Goal: Information Seeking & Learning: Learn about a topic

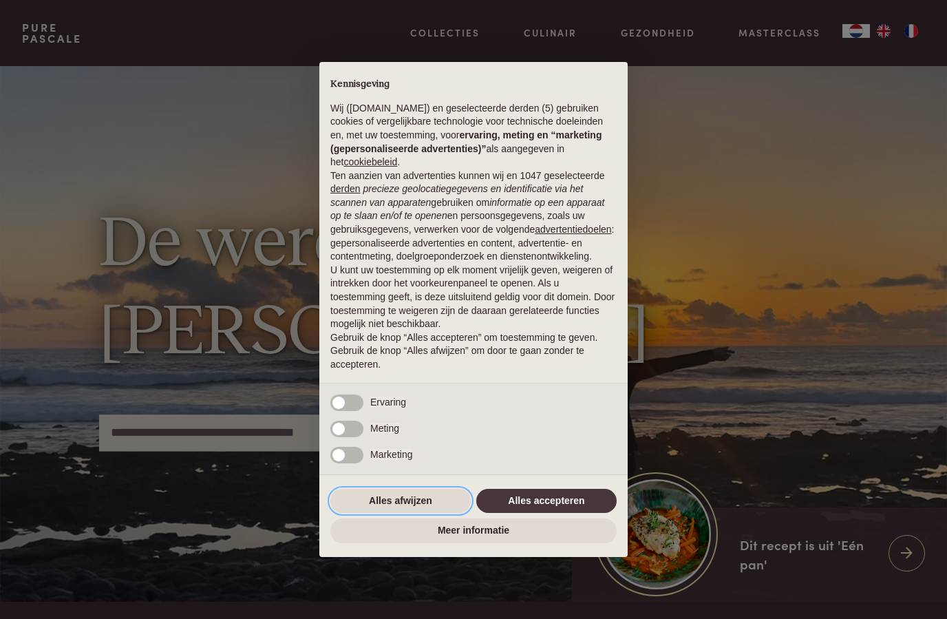
click at [413, 507] on button "Alles afwijzen" at bounding box center [400, 501] width 140 height 25
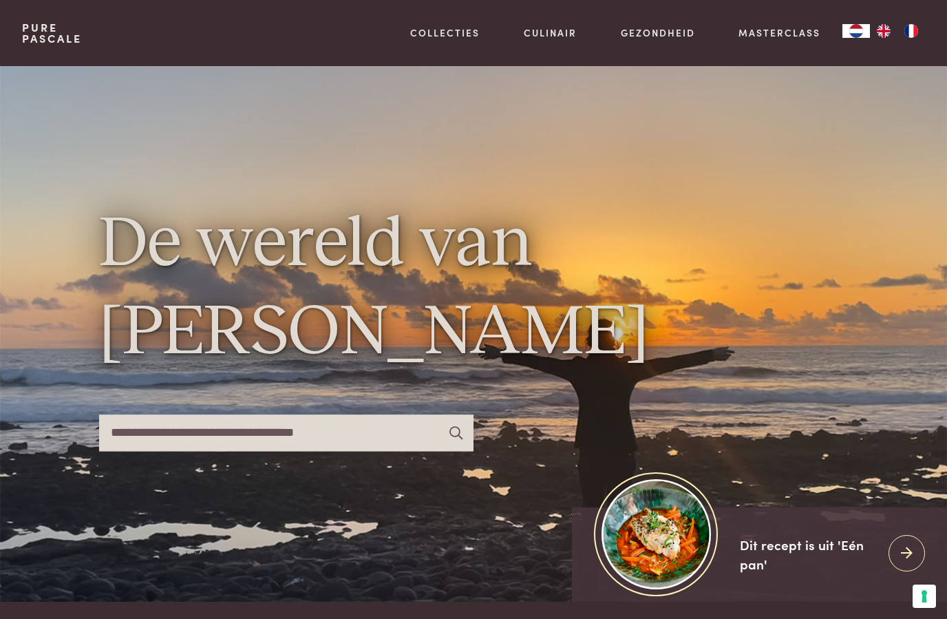
click at [318, 451] on input "text" at bounding box center [286, 432] width 375 height 36
type input "*******"
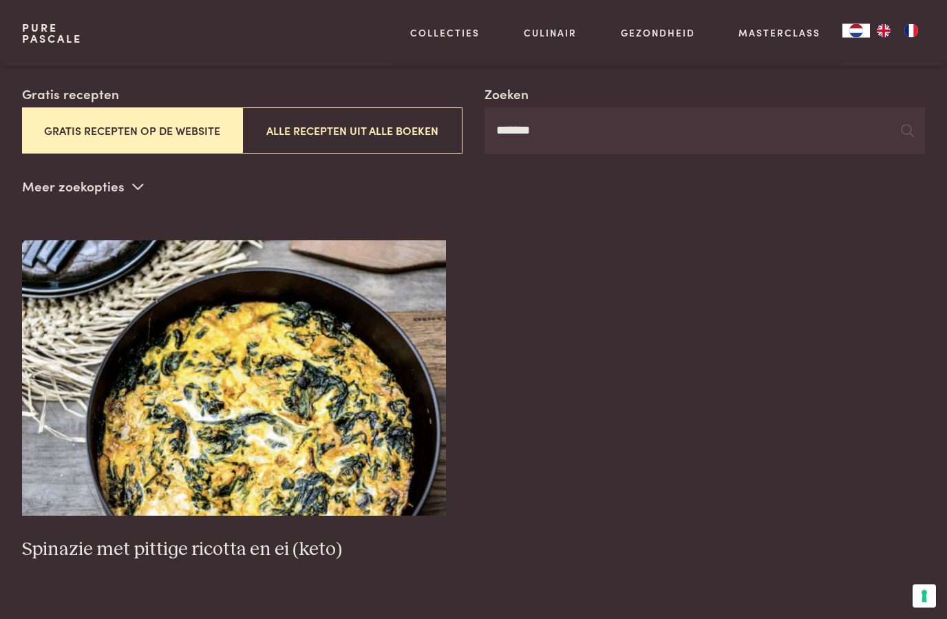
scroll to position [233, 0]
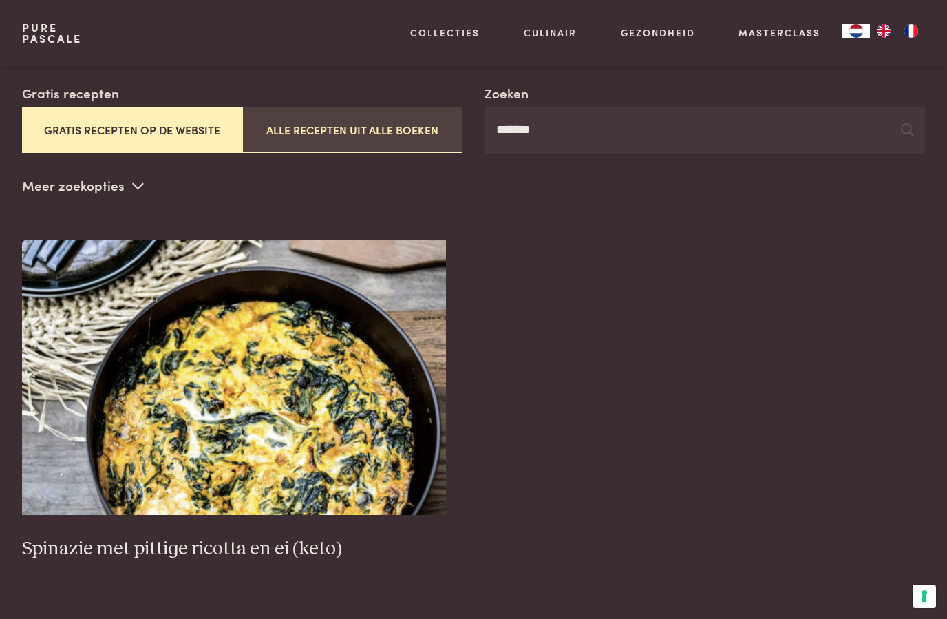
click at [336, 137] on button "Alle recepten uit alle boeken" at bounding box center [352, 130] width 220 height 46
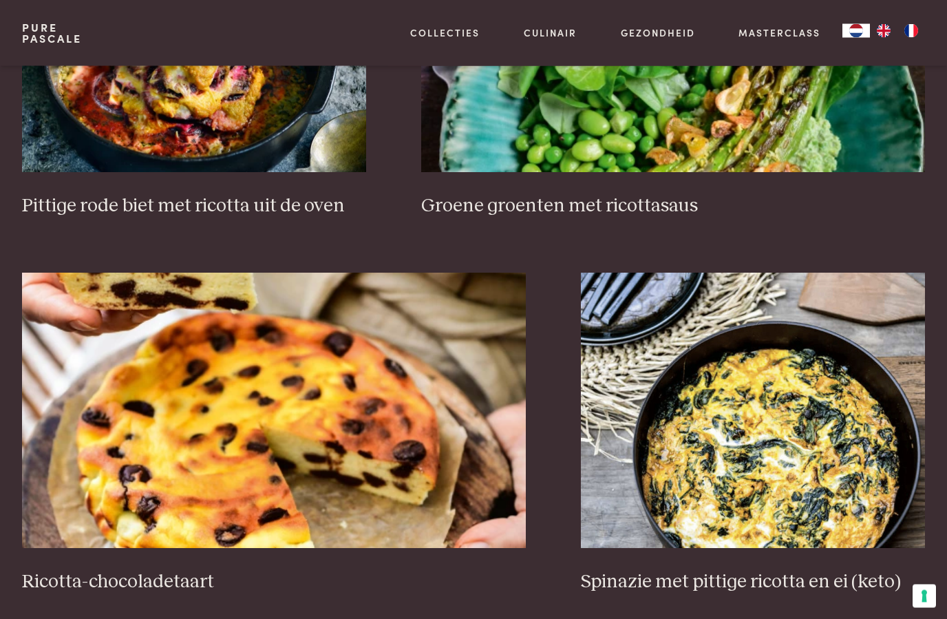
scroll to position [2151, 0]
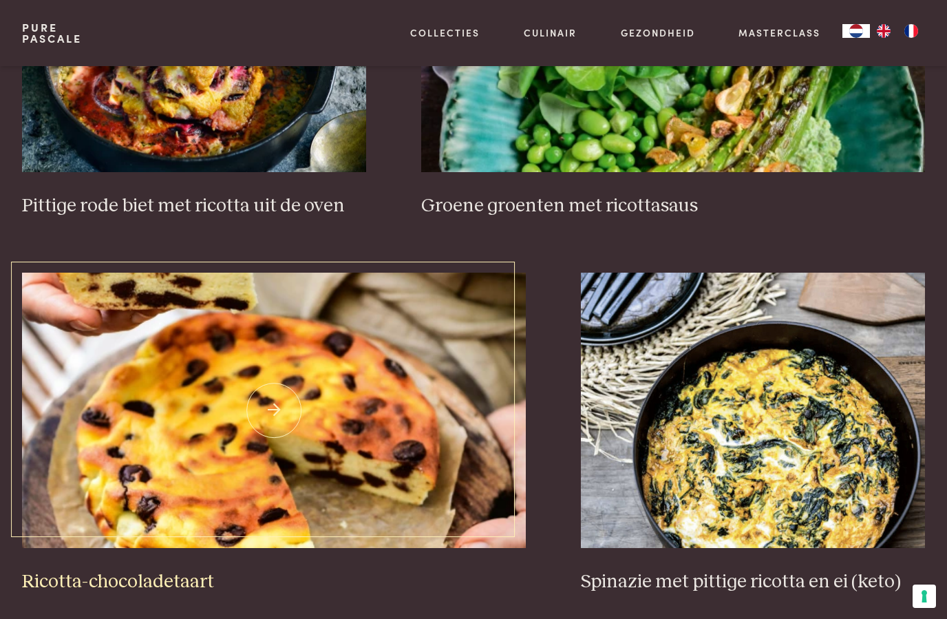
click at [146, 580] on h3 "Ricotta-chocoladetaart" at bounding box center [274, 582] width 504 height 24
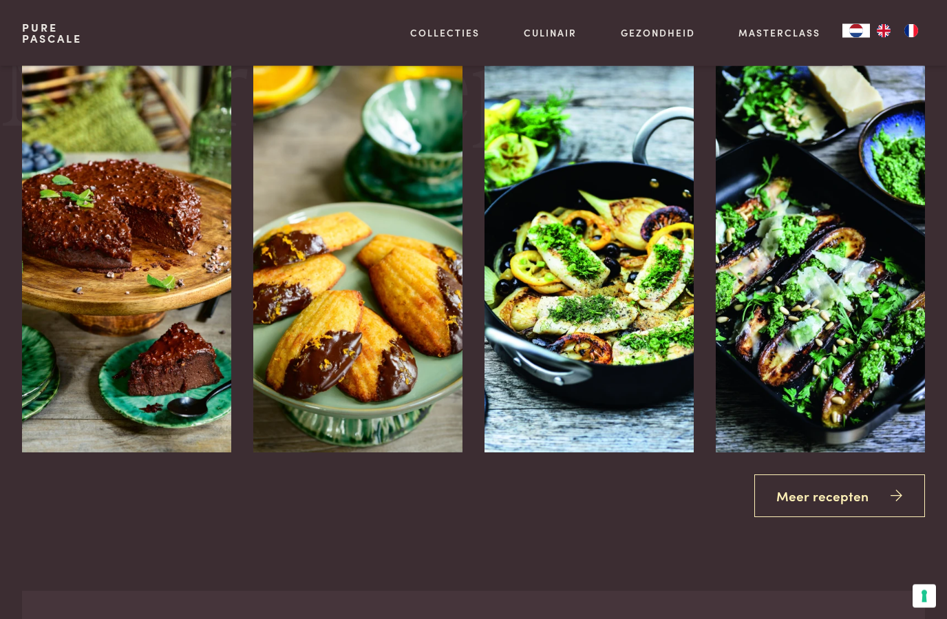
scroll to position [1767, 0]
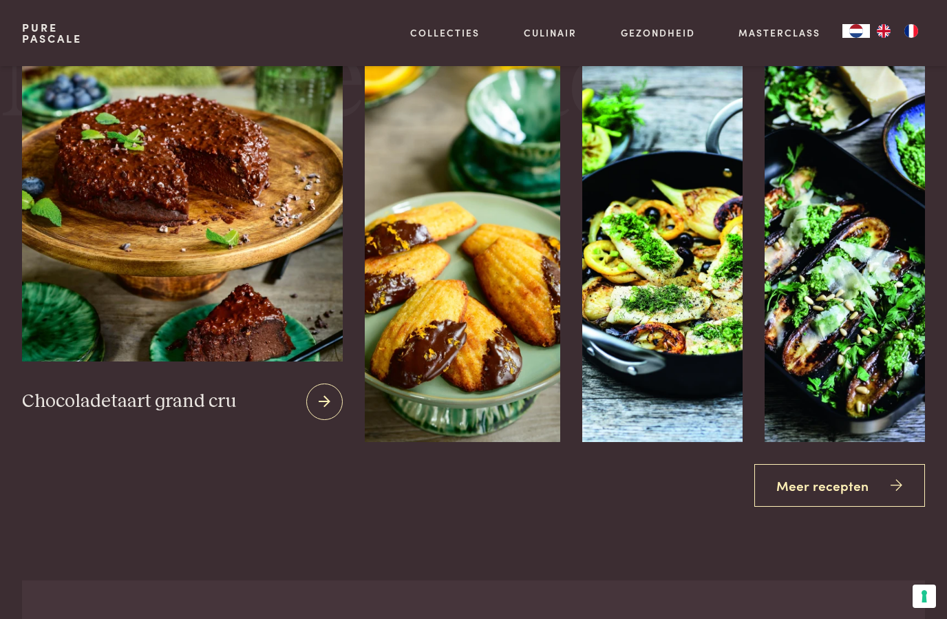
click at [143, 374] on div "Chocoladetaart grand cru" at bounding box center [182, 401] width 321 height 81
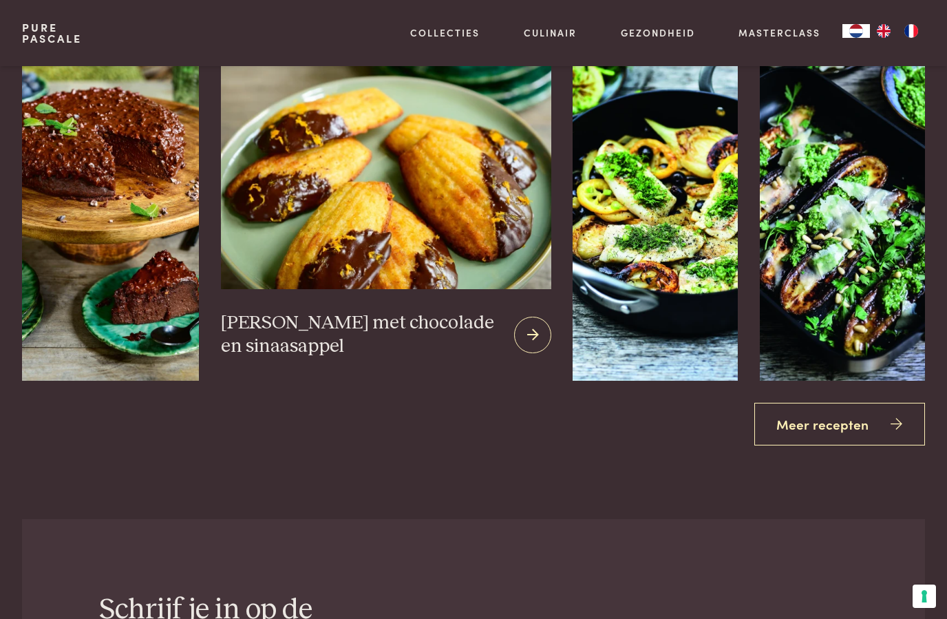
click at [344, 275] on img at bounding box center [386, 129] width 330 height 322
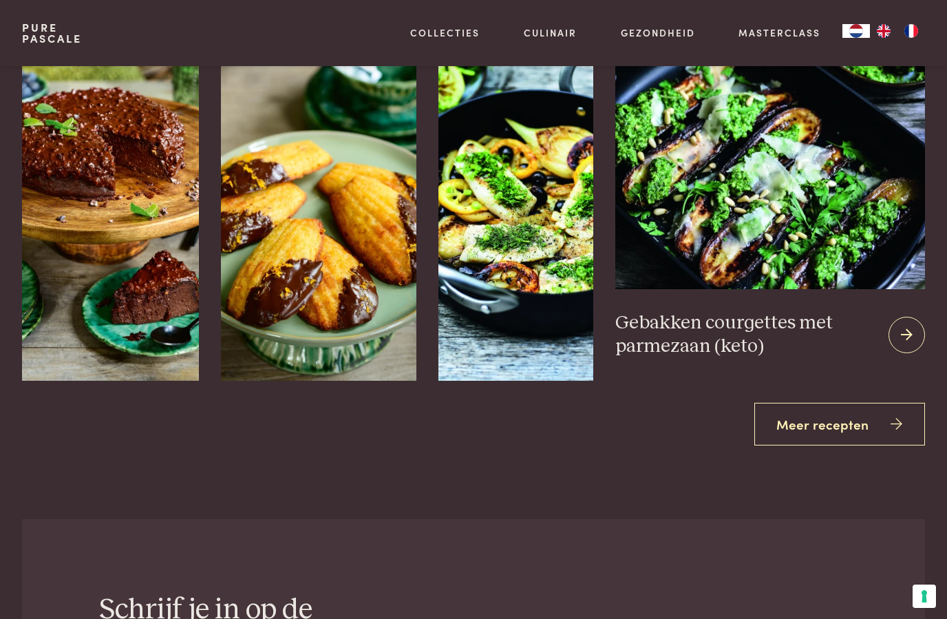
click at [790, 289] on img at bounding box center [770, 129] width 310 height 322
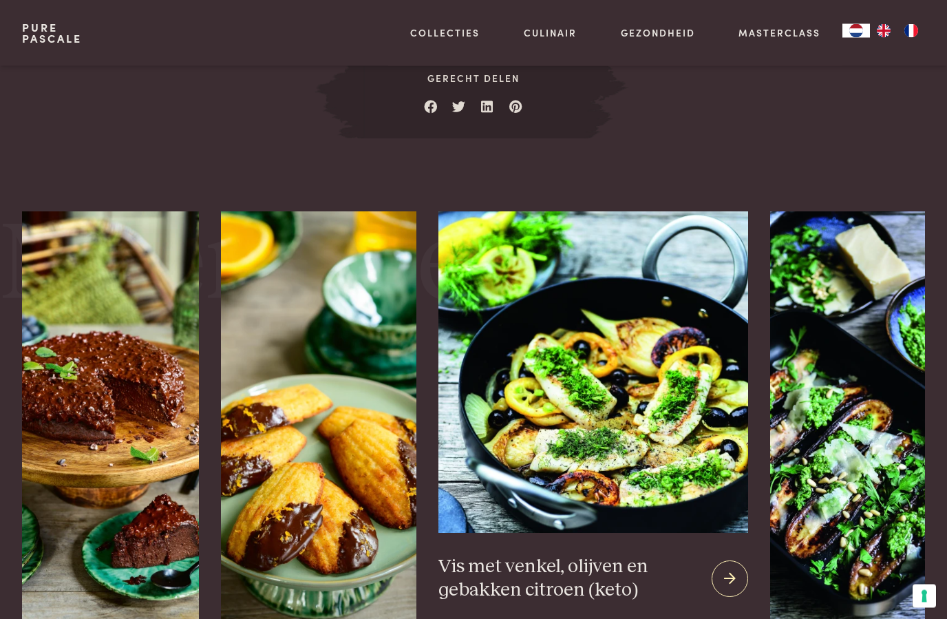
scroll to position [1585, 0]
click at [591, 419] on img at bounding box center [594, 372] width 310 height 322
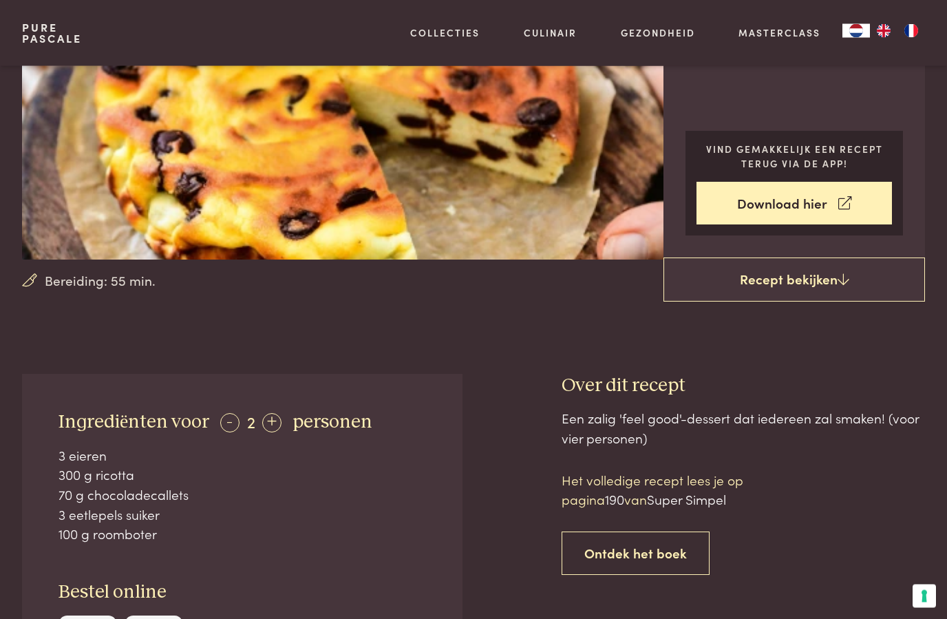
scroll to position [248, 0]
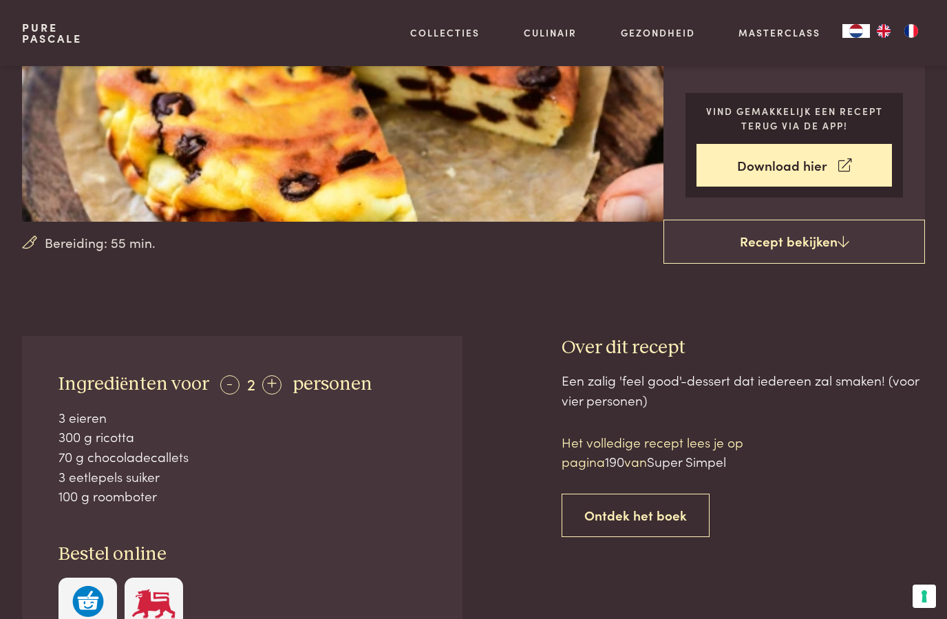
click at [465, 509] on div "Ingrediënten voor - 2 + personen 3 eieren 300 g ricotta 70 g chocoladecallets 3…" at bounding box center [473, 550] width 903 height 429
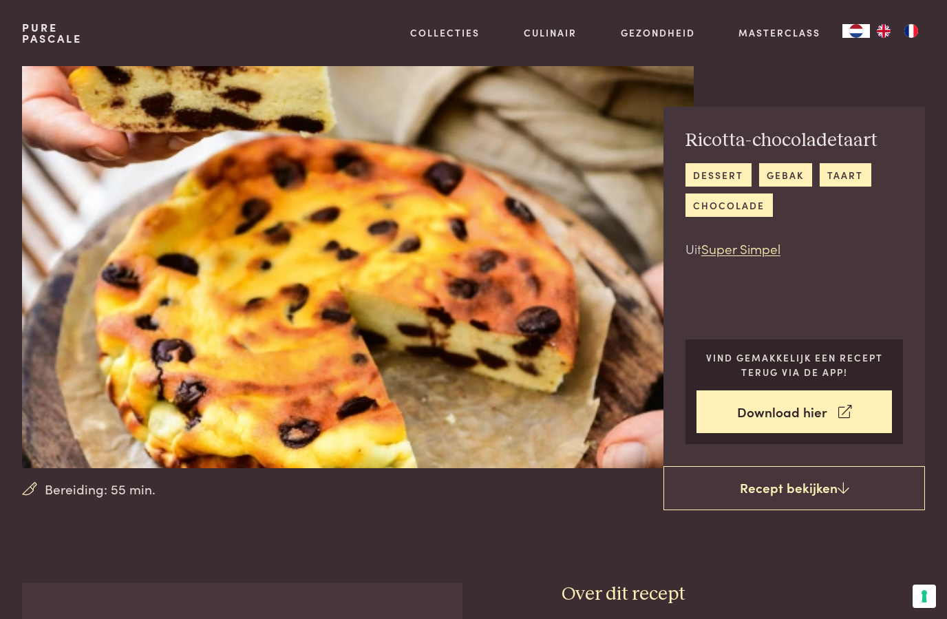
scroll to position [0, 0]
